Goal: Task Accomplishment & Management: Complete application form

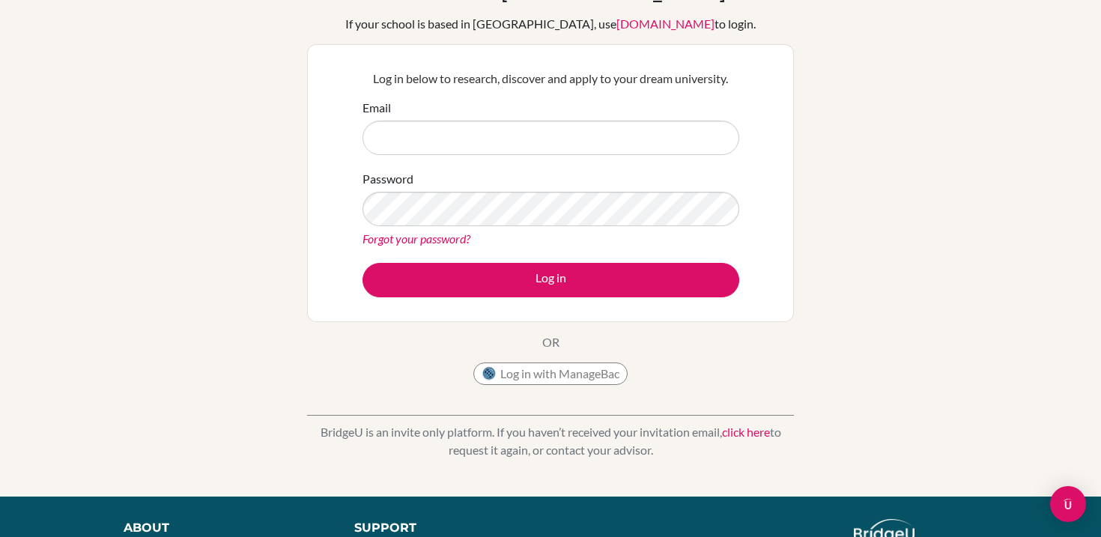
scroll to position [103, 0]
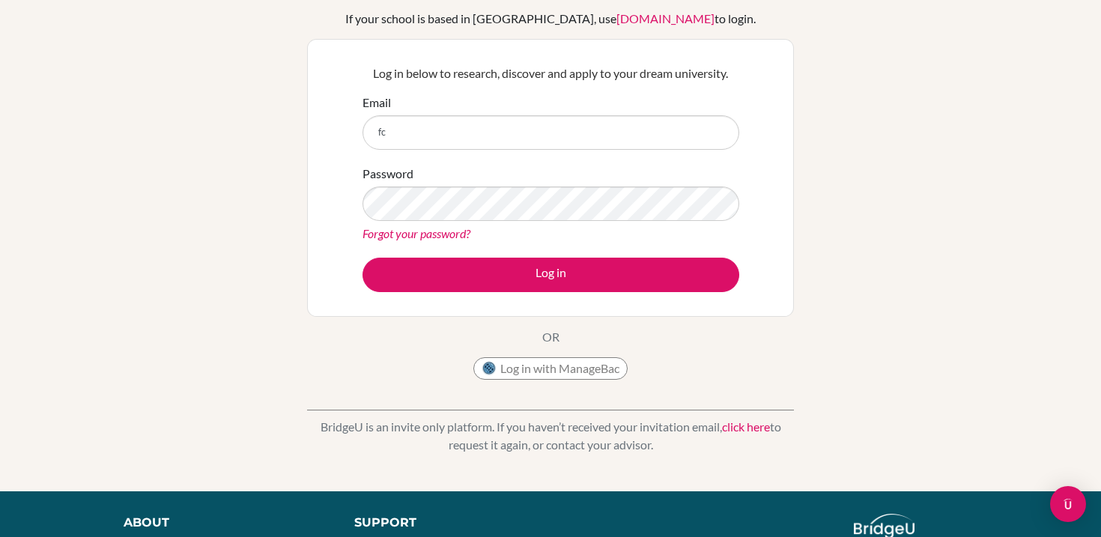
type input "f"
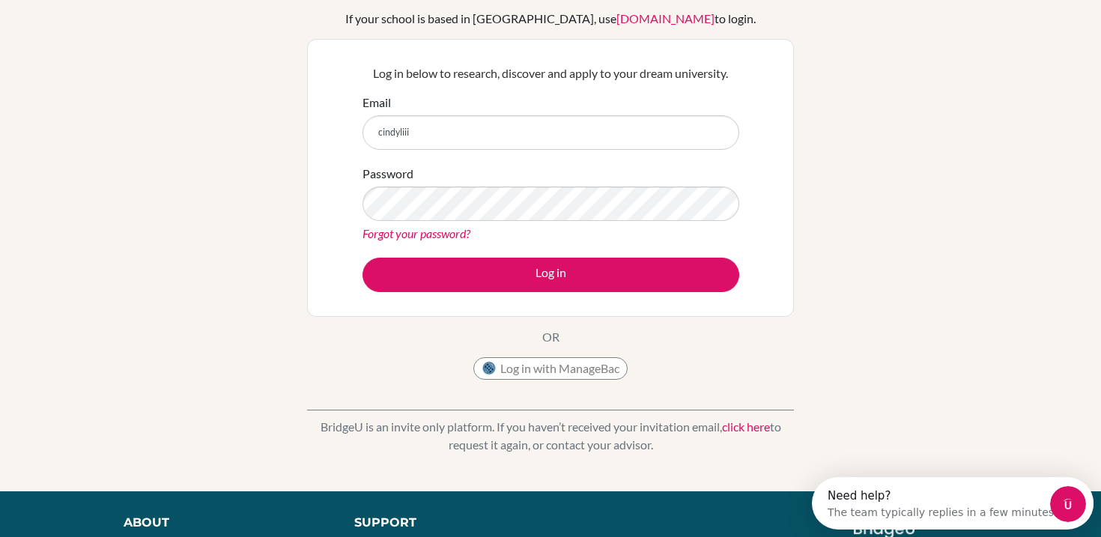
scroll to position [0, 0]
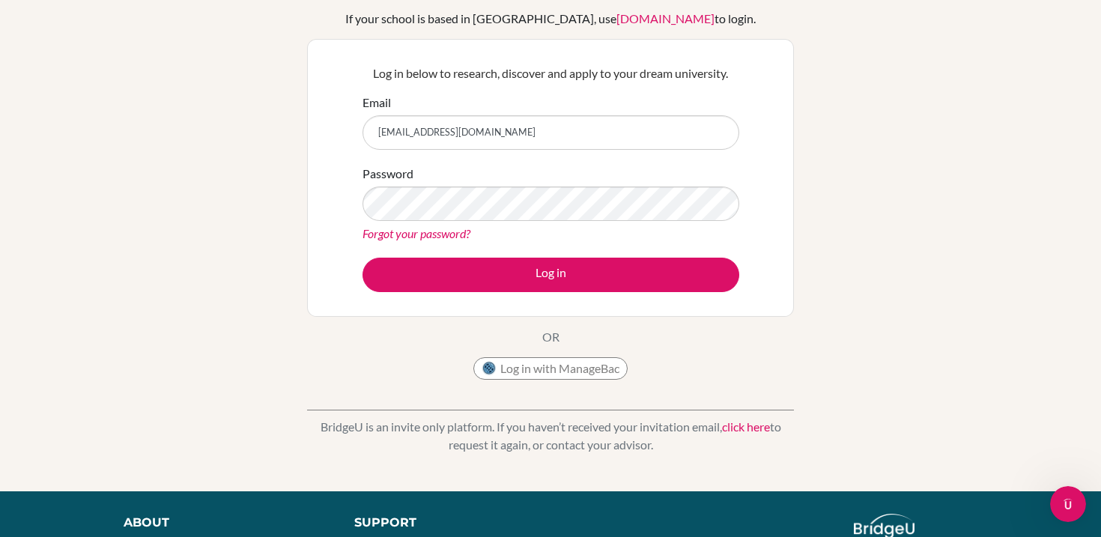
type input "[EMAIL_ADDRESS][DOMAIN_NAME]"
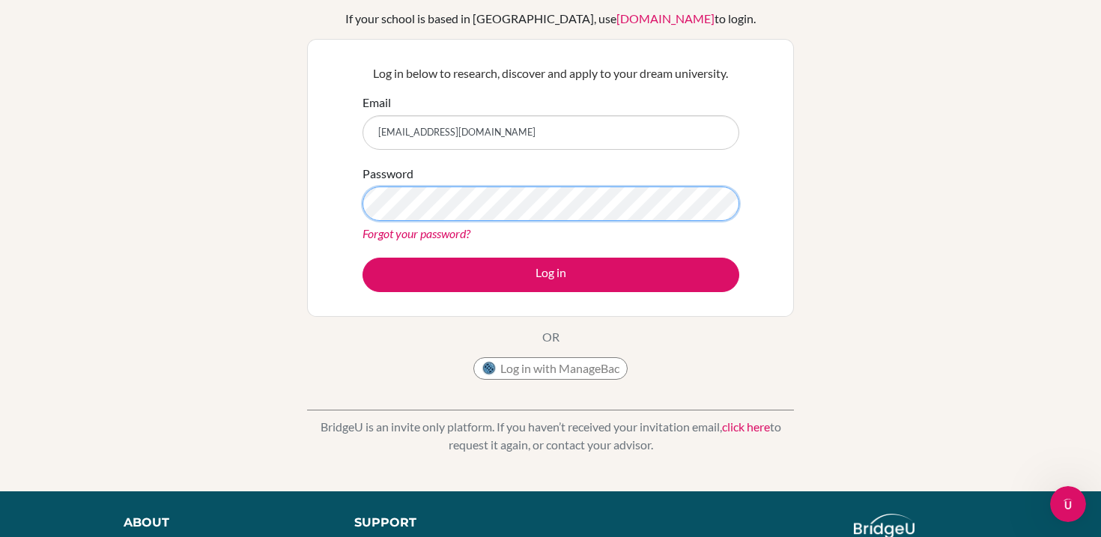
click at [362, 258] on button "Log in" at bounding box center [550, 275] width 377 height 34
